Goal: Transaction & Acquisition: Purchase product/service

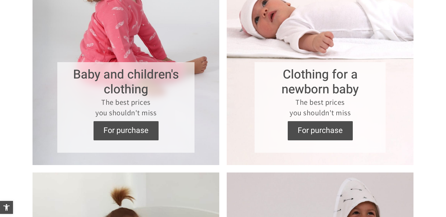
scroll to position [339, 0]
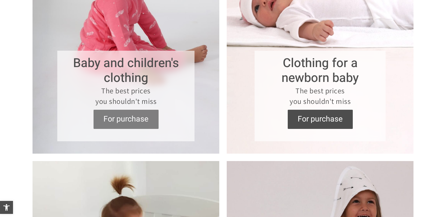
click at [138, 117] on font "For purchase" at bounding box center [125, 119] width 45 height 11
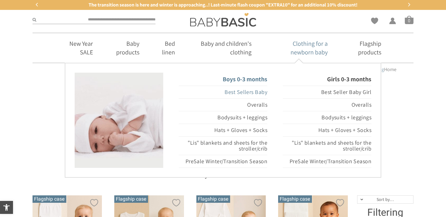
click at [243, 92] on font "Best Sellers Baby" at bounding box center [245, 92] width 43 height 7
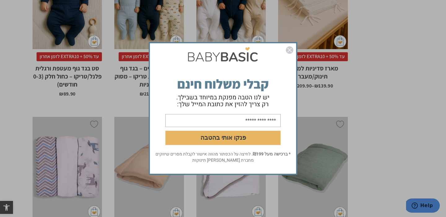
scroll to position [1103, 0]
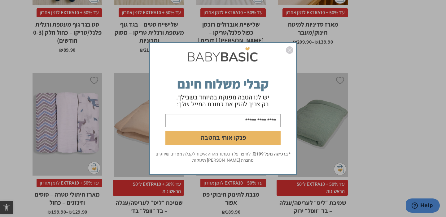
click at [290, 53] on img "סגור" at bounding box center [289, 49] width 7 height 7
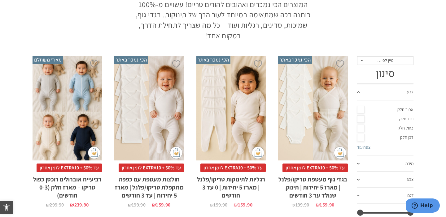
scroll to position [52, 0]
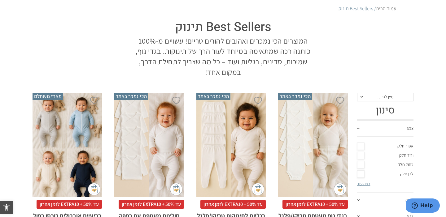
click at [233, 130] on div "x בחירת סוג בד טריקו (עונת מעבר/קיץ) פלנל (חורף)" at bounding box center [230, 145] width 69 height 104
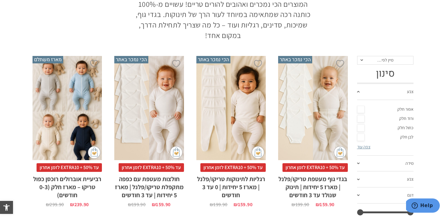
scroll to position [110, 0]
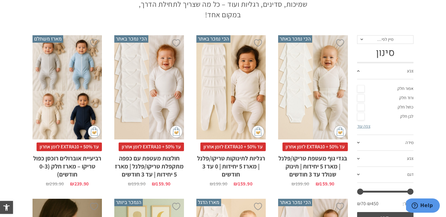
click at [227, 163] on h2 "רגליות לתינוקות טריקו/פלנל | מארז 5 יחידות | 0 עד 3 חודשים" at bounding box center [230, 164] width 69 height 27
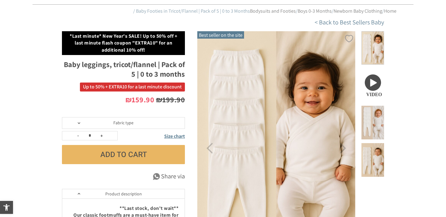
scroll to position [49, 0]
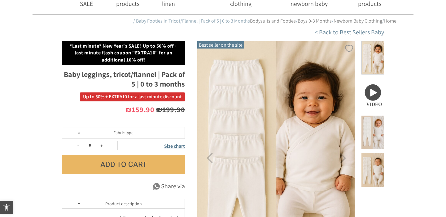
click at [374, 87] on span at bounding box center [372, 95] width 23 height 34
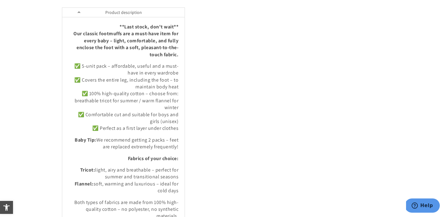
scroll to position [0, 0]
